Goal: Task Accomplishment & Management: Manage account settings

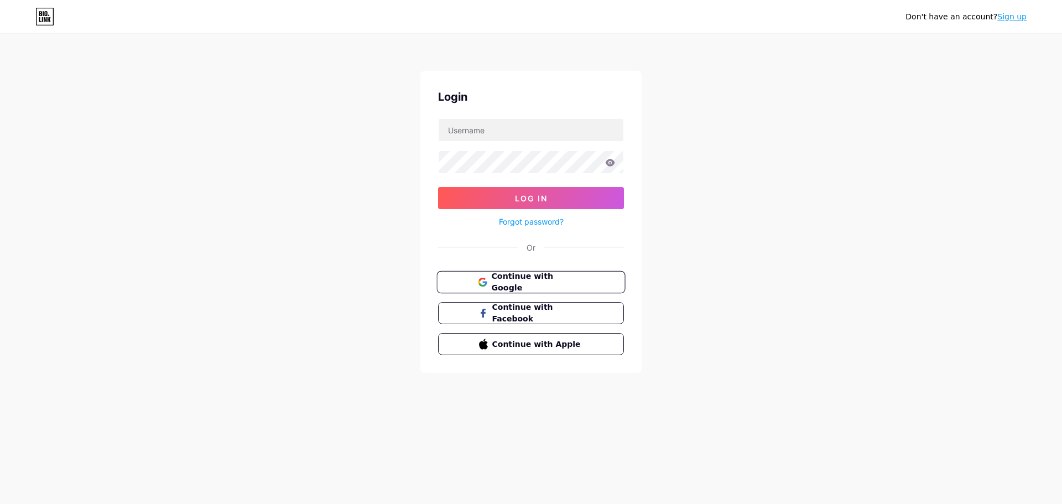
click at [564, 278] on span "Continue with Google" at bounding box center [537, 283] width 92 height 24
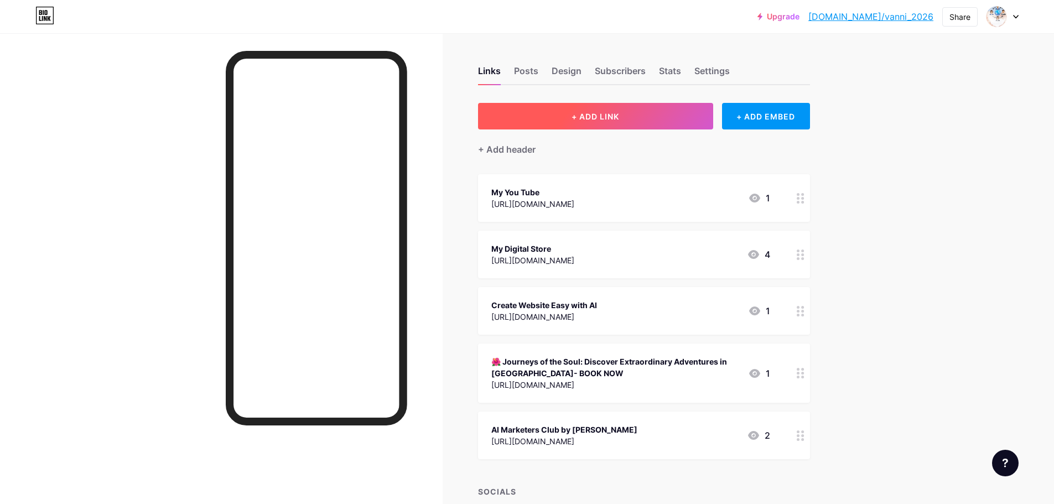
click at [603, 117] on span "+ ADD LINK" at bounding box center [596, 116] width 48 height 9
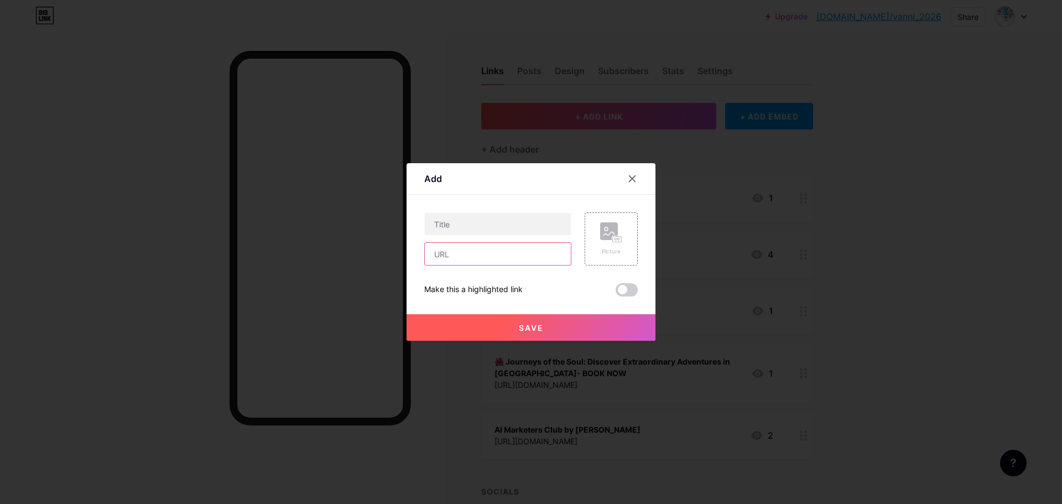
click at [460, 250] on input "text" at bounding box center [498, 254] width 146 height 22
paste input "[URL]"
type input "https://fliki.ai/?via=vanni"
click at [472, 227] on input "text" at bounding box center [498, 224] width 146 height 22
type input "Join Fliki AI"
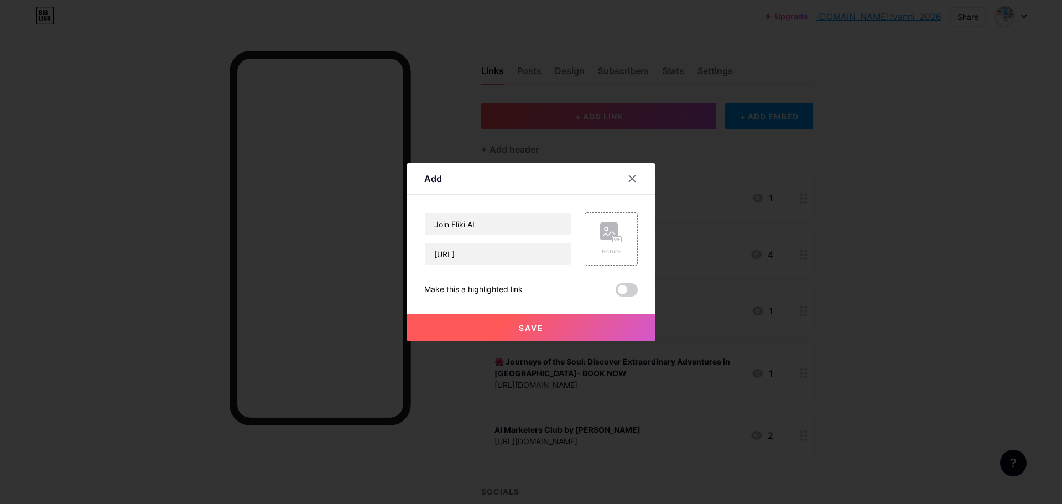
click at [548, 332] on button "Save" at bounding box center [531, 327] width 249 height 27
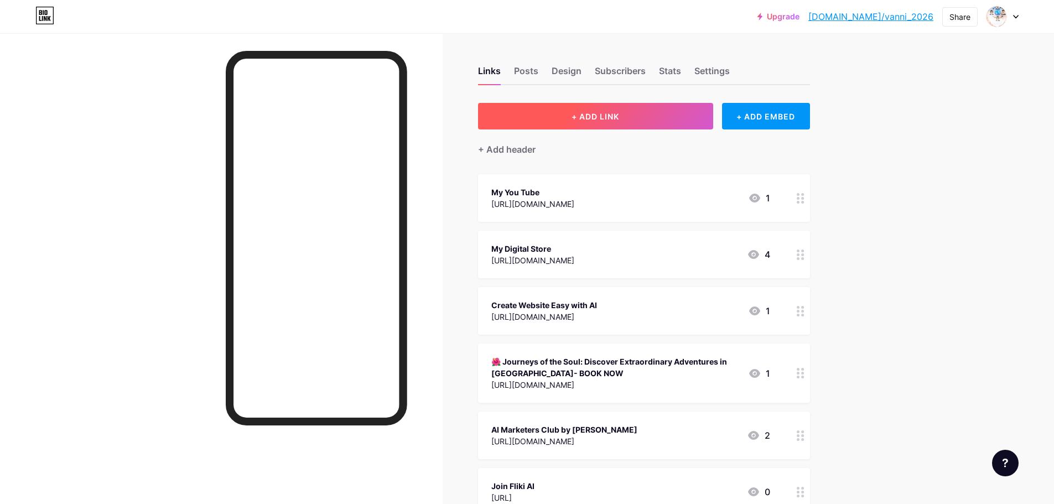
click at [619, 122] on button "+ ADD LINK" at bounding box center [595, 116] width 235 height 27
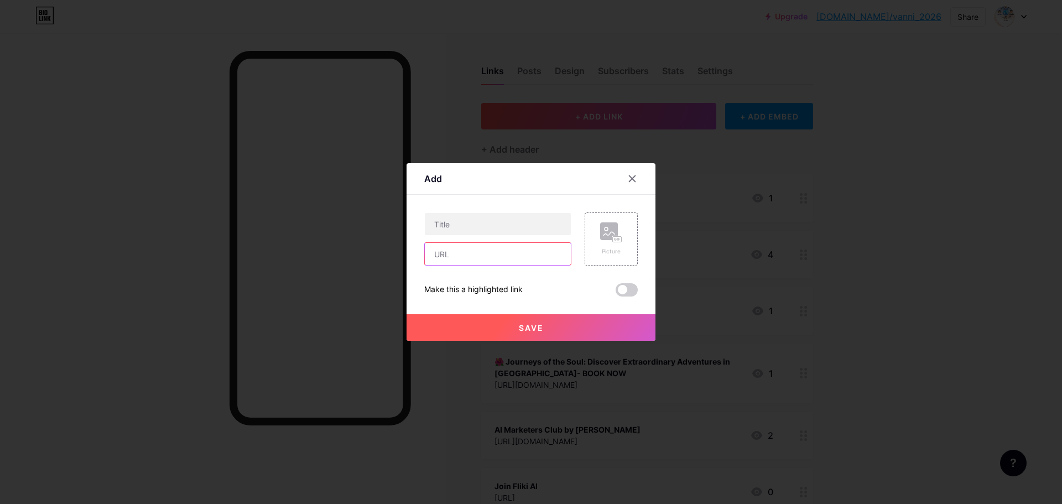
paste input "https://klingai.com/h5-app/invitation?code=7BRDDWQHM6AM"
type input "https://klingai.com/h5-app/invitation?code=7BRDDWQHM6AM"
click at [468, 226] on input "text" at bounding box center [498, 224] width 146 height 22
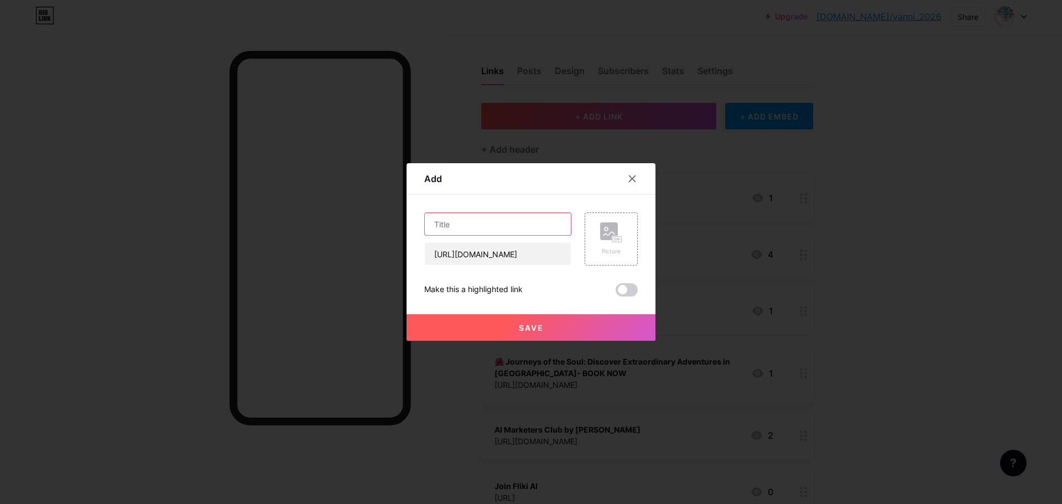
type input "j"
type input "Join Kling AI"
click at [572, 333] on button "Save" at bounding box center [531, 327] width 249 height 27
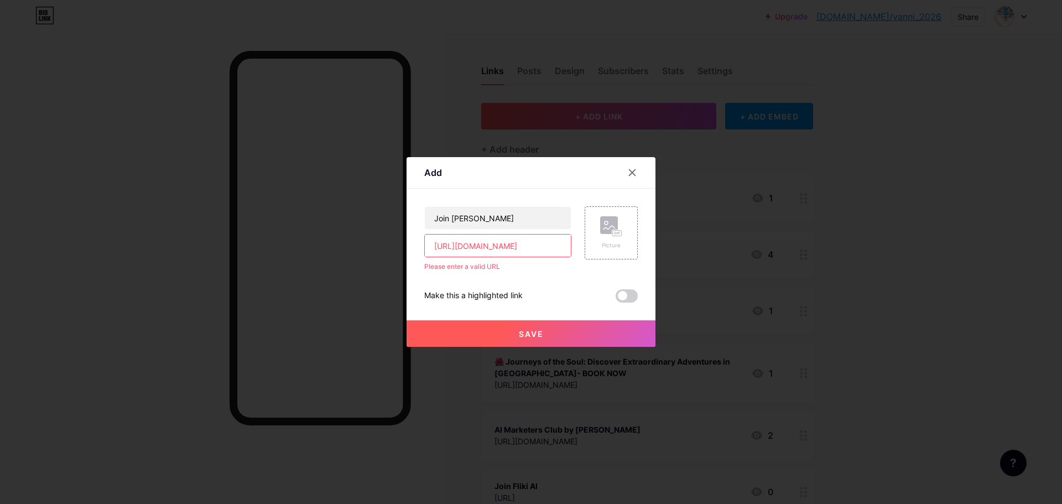
click at [486, 247] on input "https://klingai.com/h5-app/invitation?code=7BRDDWQHM6AM" at bounding box center [498, 246] width 146 height 22
click at [563, 243] on input "https://klingai.com/h5-app/invitation?code=7BRDDWQHM6AM" at bounding box center [498, 246] width 146 height 22
drag, startPoint x: 439, startPoint y: 247, endPoint x: 755, endPoint y: 268, distance: 316.6
click at [756, 272] on div "Add Content YouTube Play YouTube video without leaving your page. ADD Vimeo Pla…" at bounding box center [531, 252] width 1062 height 504
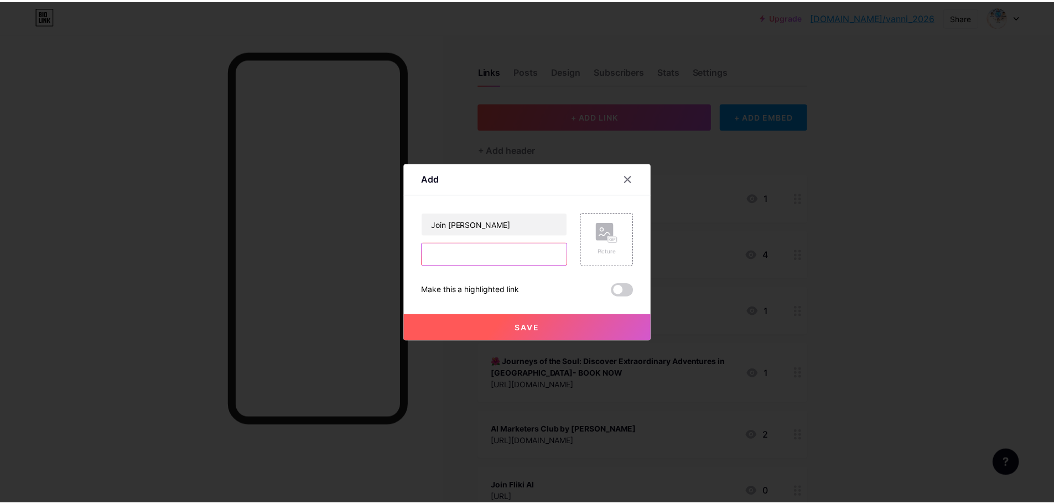
scroll to position [0, 0]
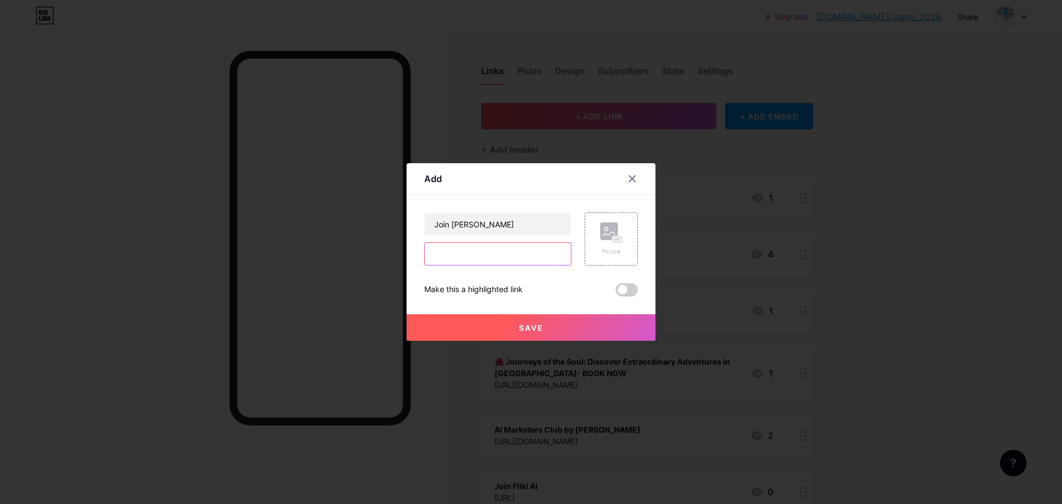
click at [456, 251] on input "text" at bounding box center [498, 254] width 146 height 22
paste input "https://pictory.ai?ref=tprbe"
type input "https://pictory.ai?ref=tprbe"
click at [510, 224] on input "Join Kling AI" at bounding box center [498, 224] width 146 height 22
click at [471, 221] on input "Join Kling AI" at bounding box center [498, 224] width 146 height 22
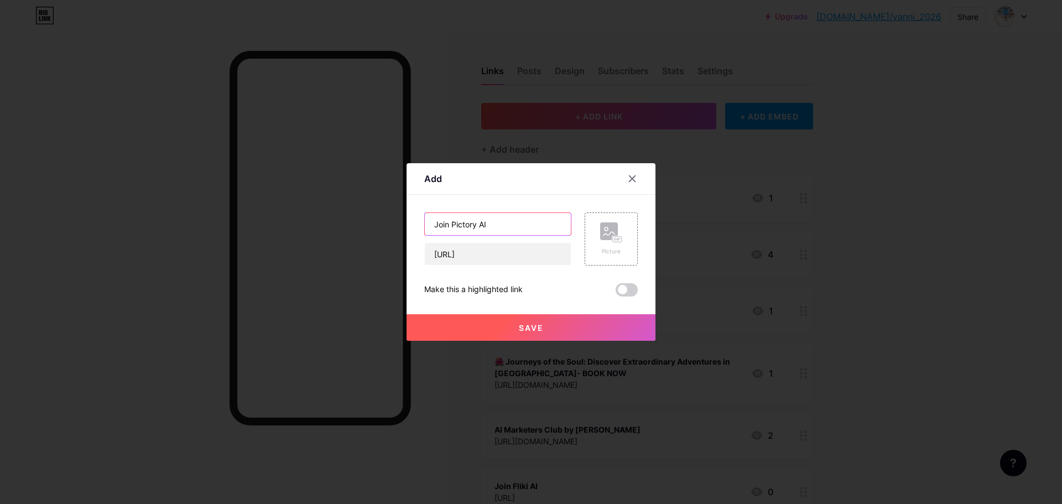
type input "Join Pictory AI"
click at [548, 323] on button "Save" at bounding box center [531, 327] width 249 height 27
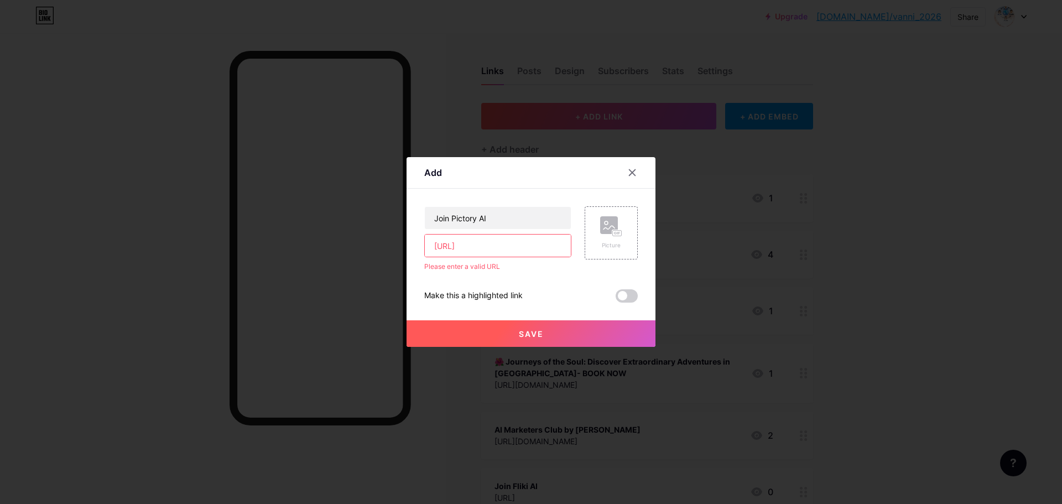
click at [547, 241] on input "https://pictory.ai?ref=tprbe" at bounding box center [498, 246] width 146 height 22
click at [637, 171] on div at bounding box center [632, 173] width 20 height 20
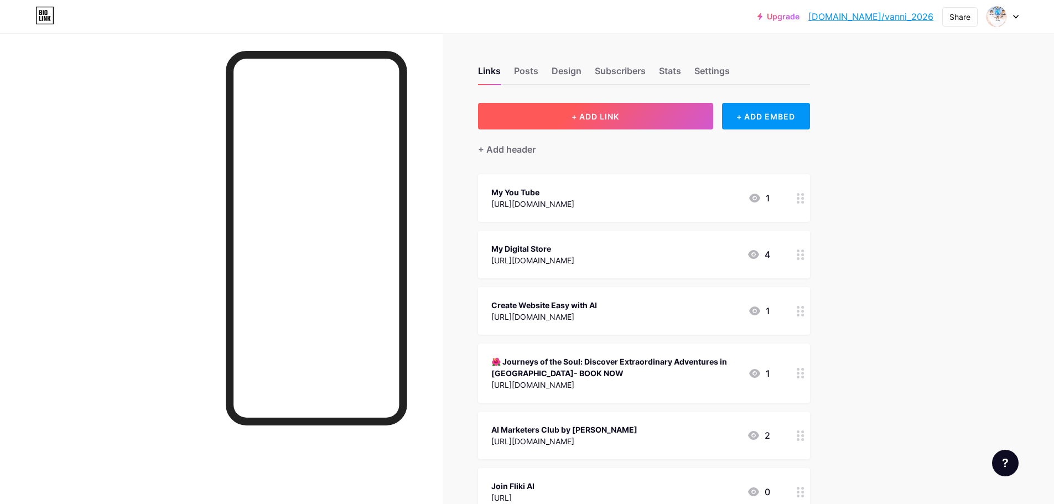
click at [642, 121] on button "+ ADD LINK" at bounding box center [595, 116] width 235 height 27
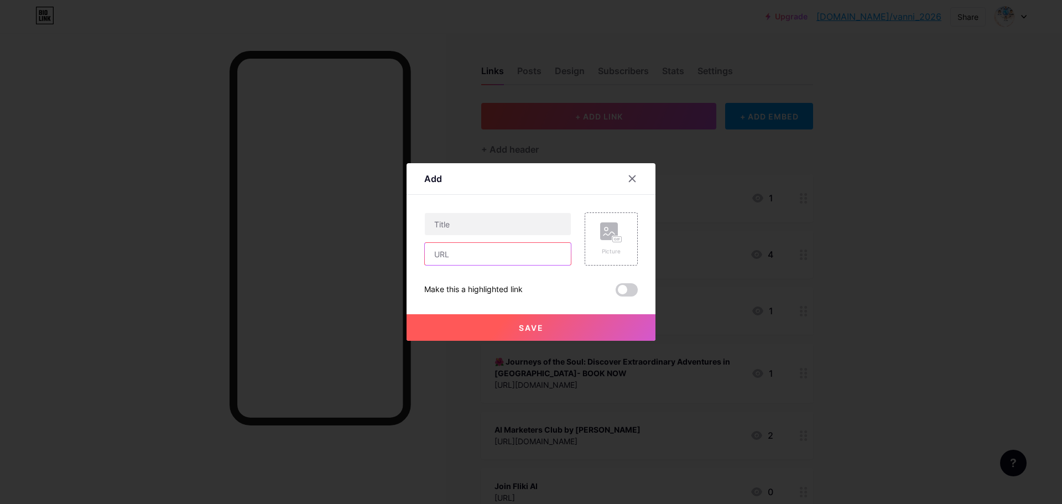
click at [442, 252] on input "text" at bounding box center [498, 254] width 146 height 22
paste input "https://pictory.ai?ref=tprbe"
type input "https://pictory.ai?ref=tprbe"
click at [467, 230] on input "text" at bounding box center [498, 224] width 146 height 22
type input "Join Pictory AI"
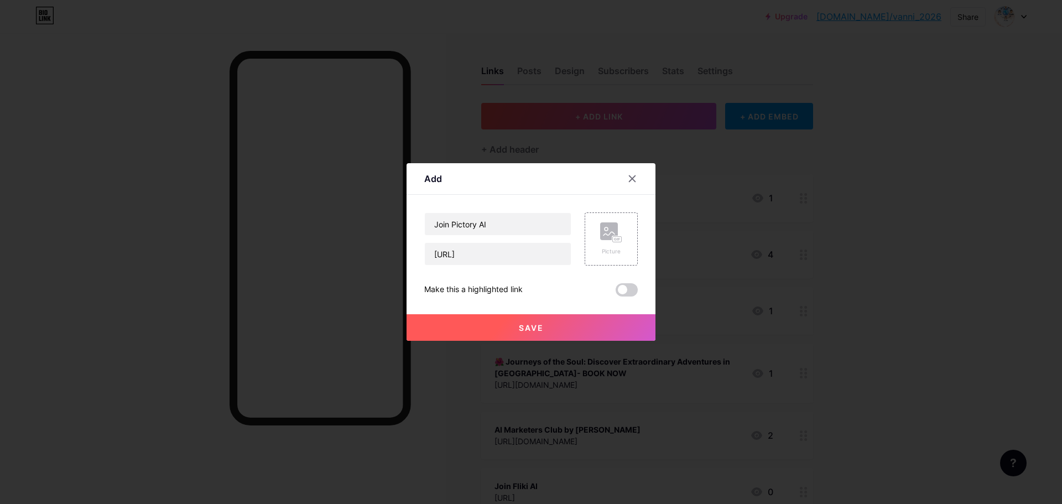
click at [547, 336] on button "Save" at bounding box center [531, 327] width 249 height 27
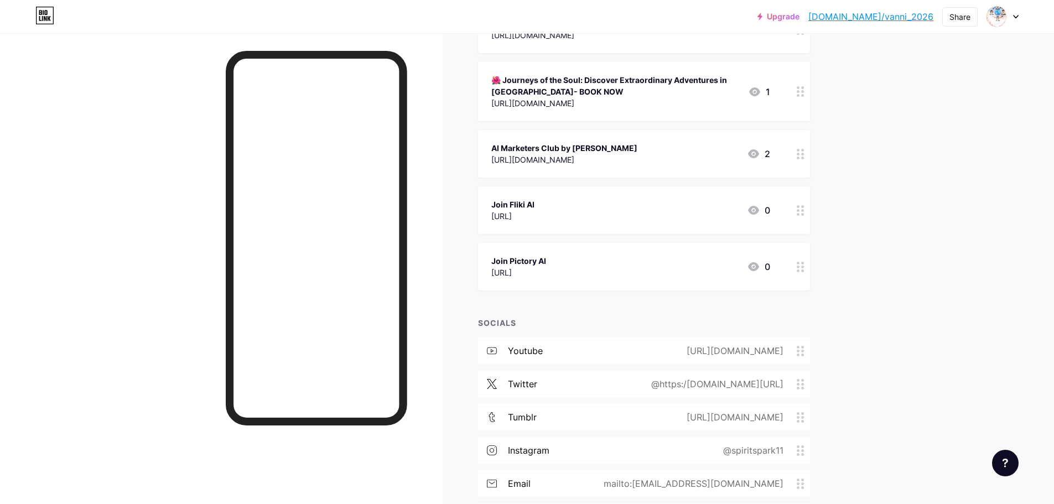
scroll to position [221, 0]
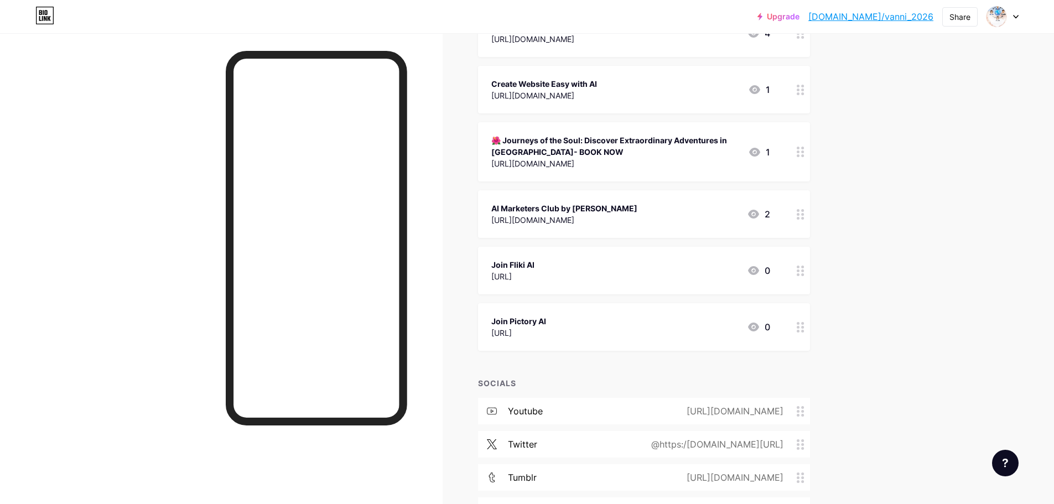
click at [699, 141] on div "🌺 Journeys of the Soul: Discover Extraordinary Adventures in Bali- BOOK NOW" at bounding box center [615, 145] width 248 height 23
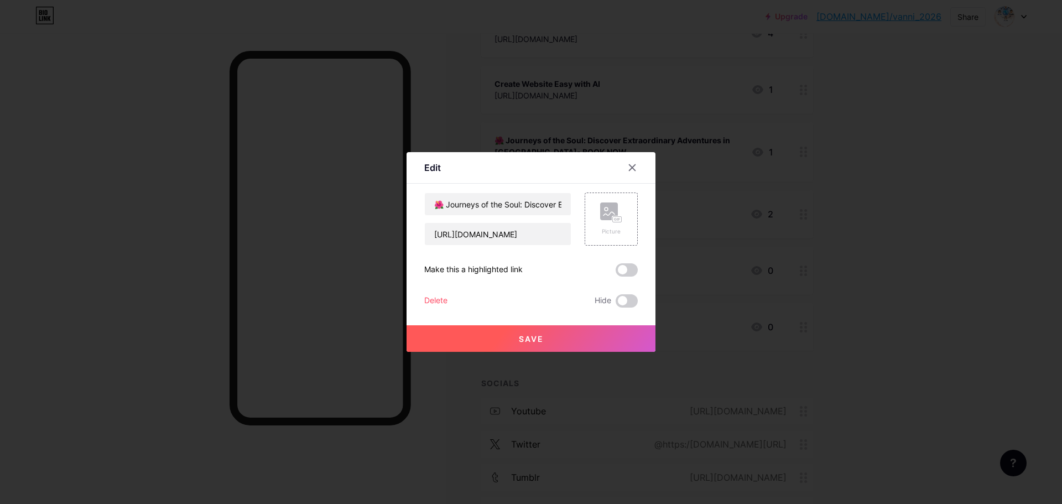
click at [440, 297] on div "Delete" at bounding box center [435, 300] width 23 height 13
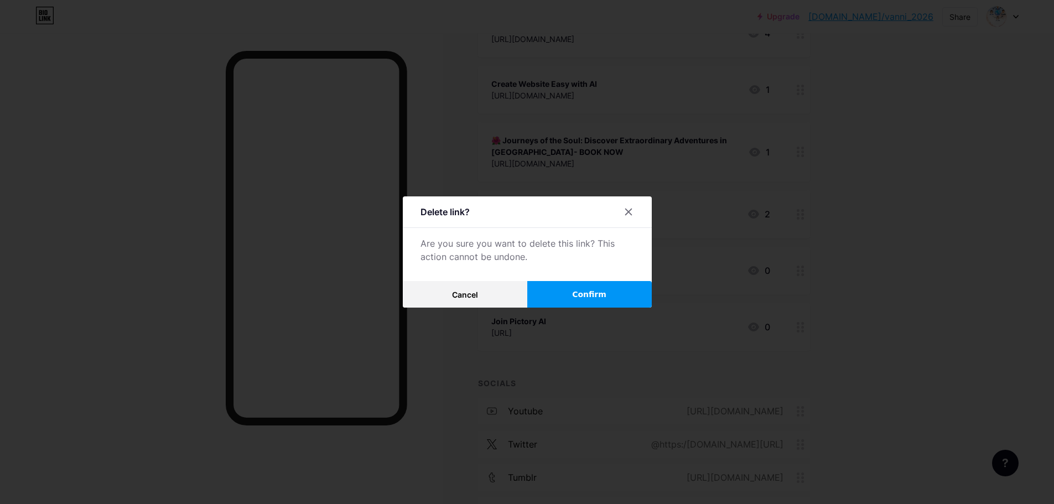
click at [619, 298] on button "Confirm" at bounding box center [589, 294] width 124 height 27
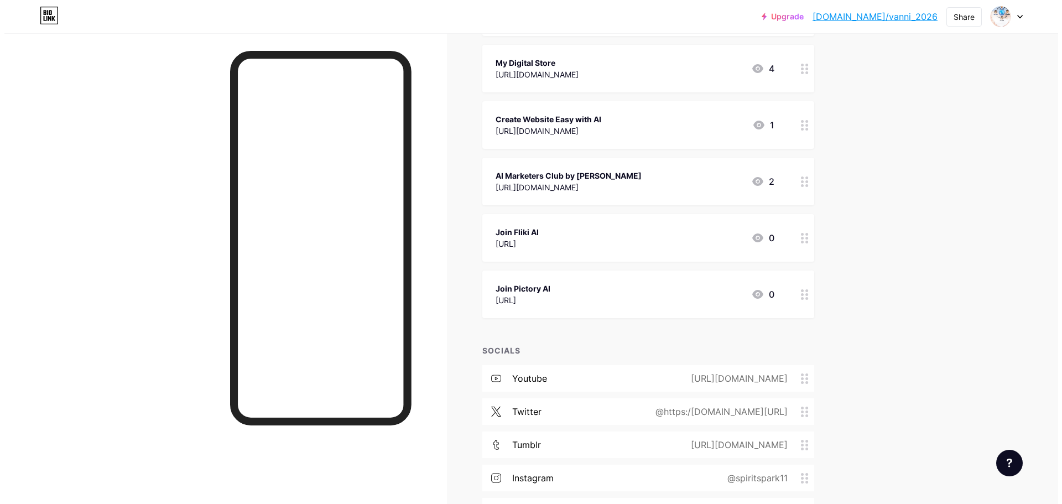
scroll to position [166, 0]
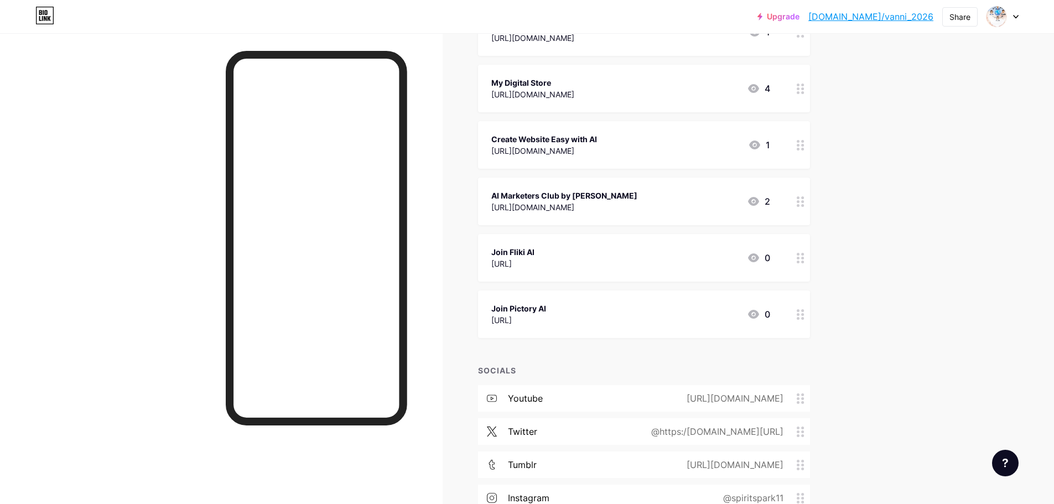
click at [597, 137] on div "Create Website Easy with AI" at bounding box center [544, 139] width 106 height 12
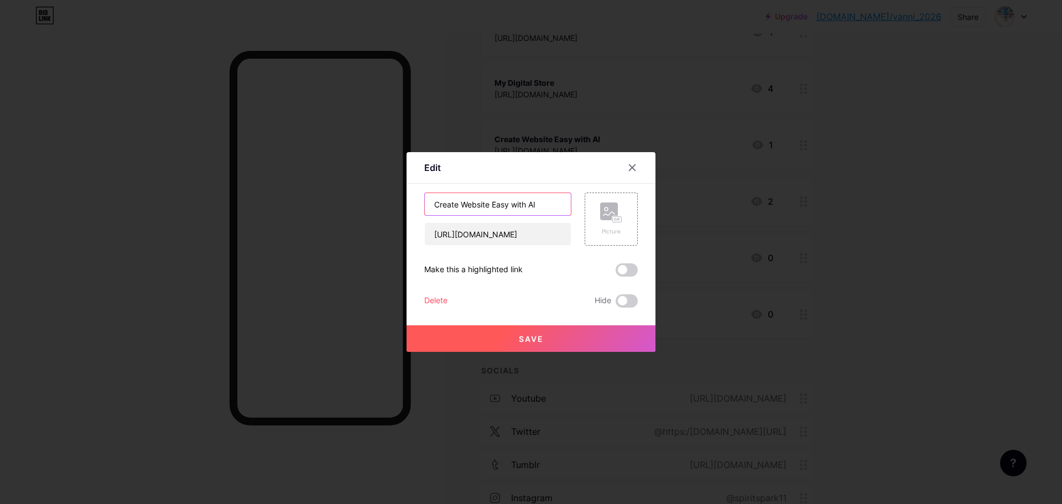
click at [528, 200] on input "Create Website Easy with AI" at bounding box center [498, 204] width 146 height 22
type input "Create Website Easy with Hostinger AI"
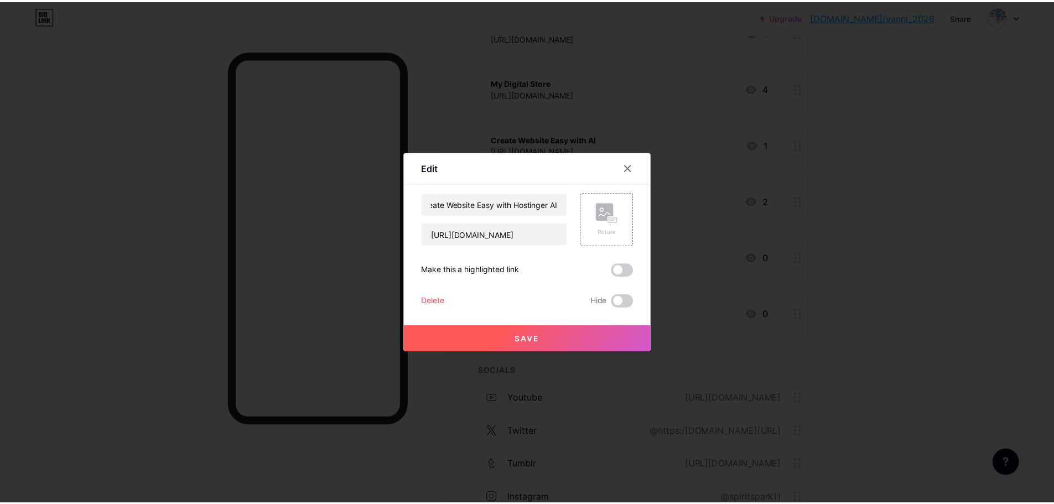
scroll to position [0, 0]
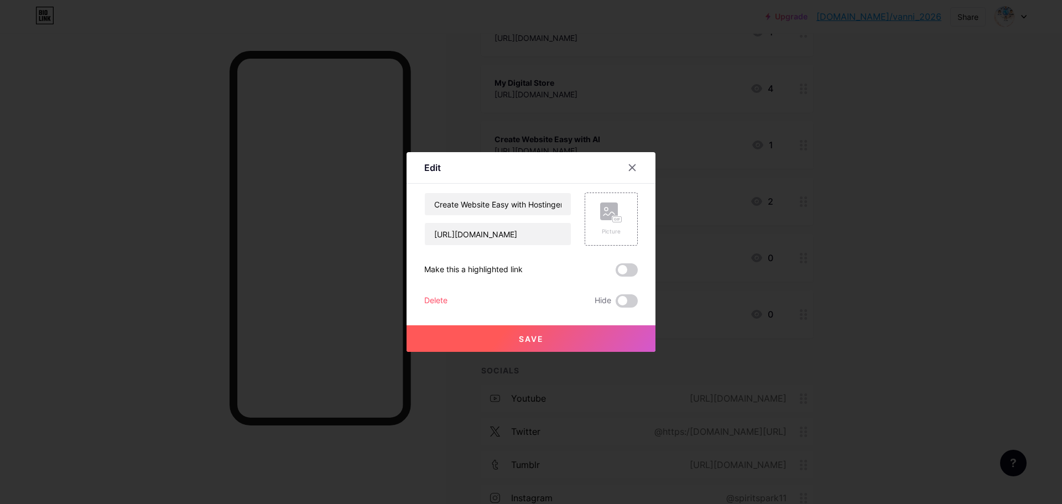
drag, startPoint x: 567, startPoint y: 330, endPoint x: 587, endPoint y: 334, distance: 20.2
click at [567, 331] on button "Save" at bounding box center [531, 338] width 249 height 27
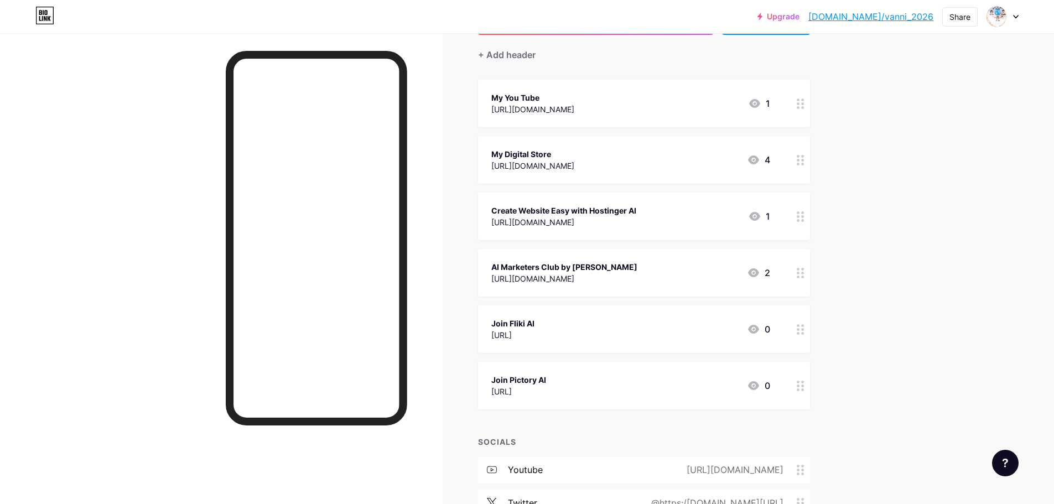
scroll to position [75, 0]
